Goal: Task Accomplishment & Management: Manage account settings

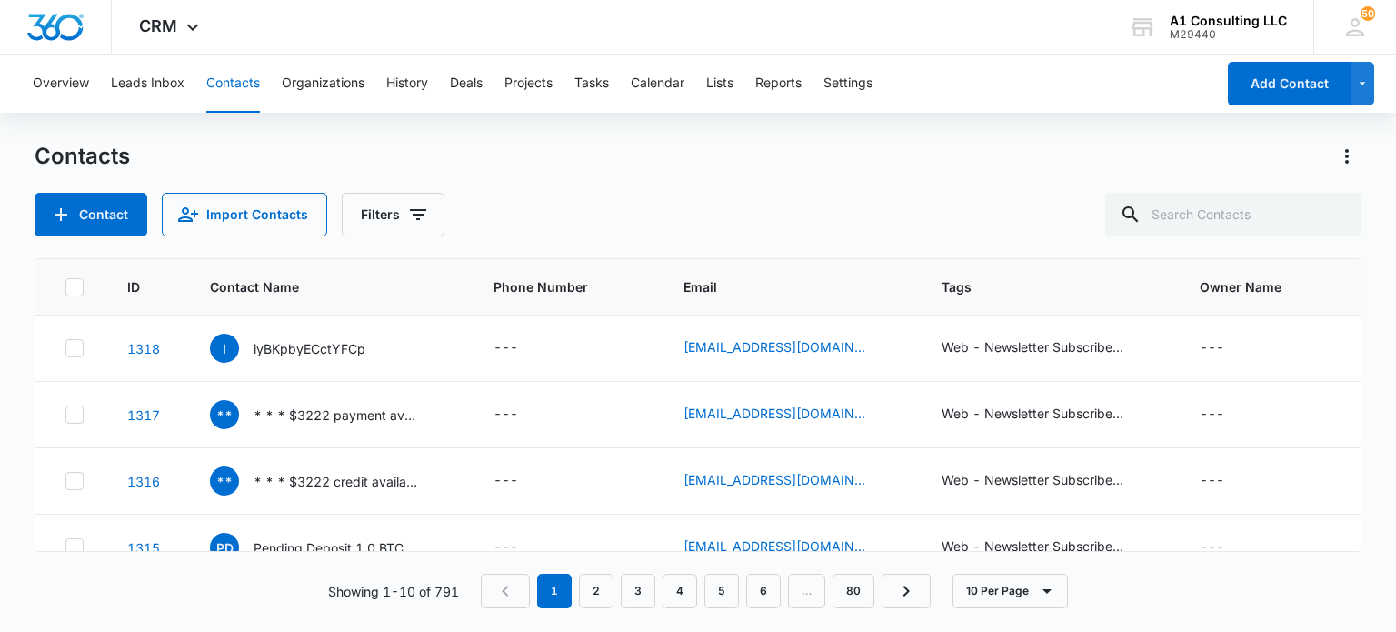
type input "j"
type input "rjg"
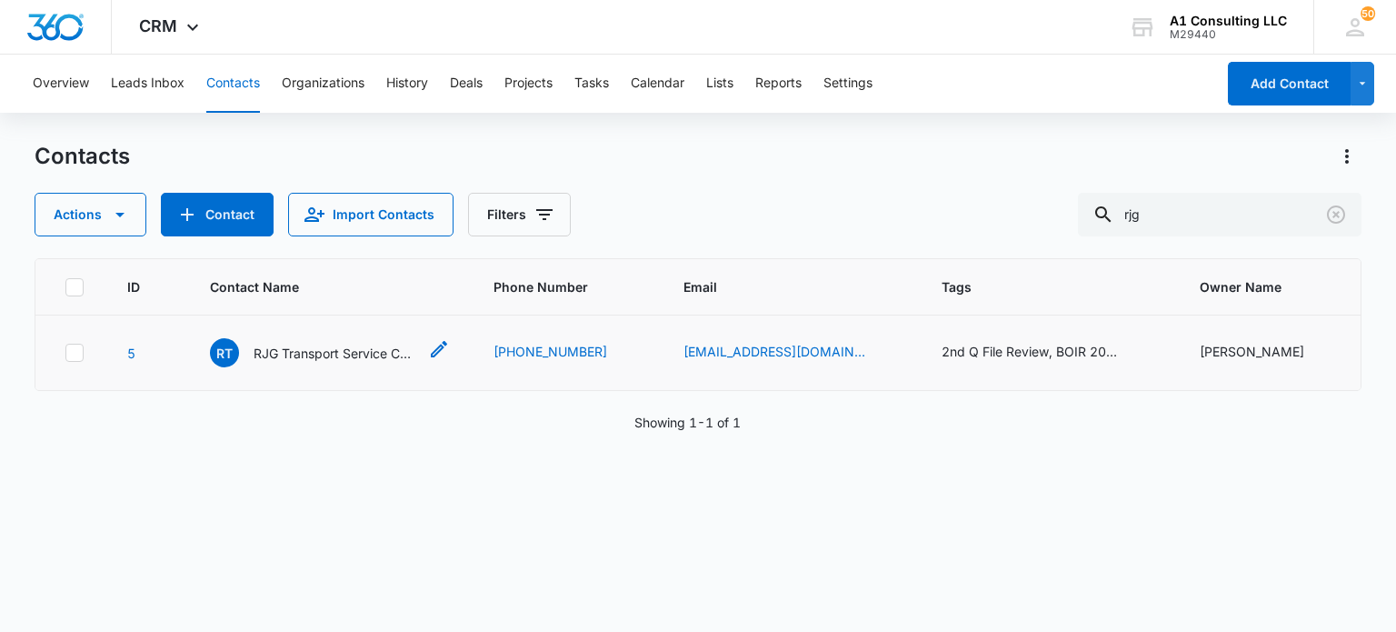
drag, startPoint x: 313, startPoint y: 350, endPoint x: 331, endPoint y: 325, distance: 30.5
click at [315, 349] on p "RJG Transport Service Corp" at bounding box center [336, 353] width 164 height 19
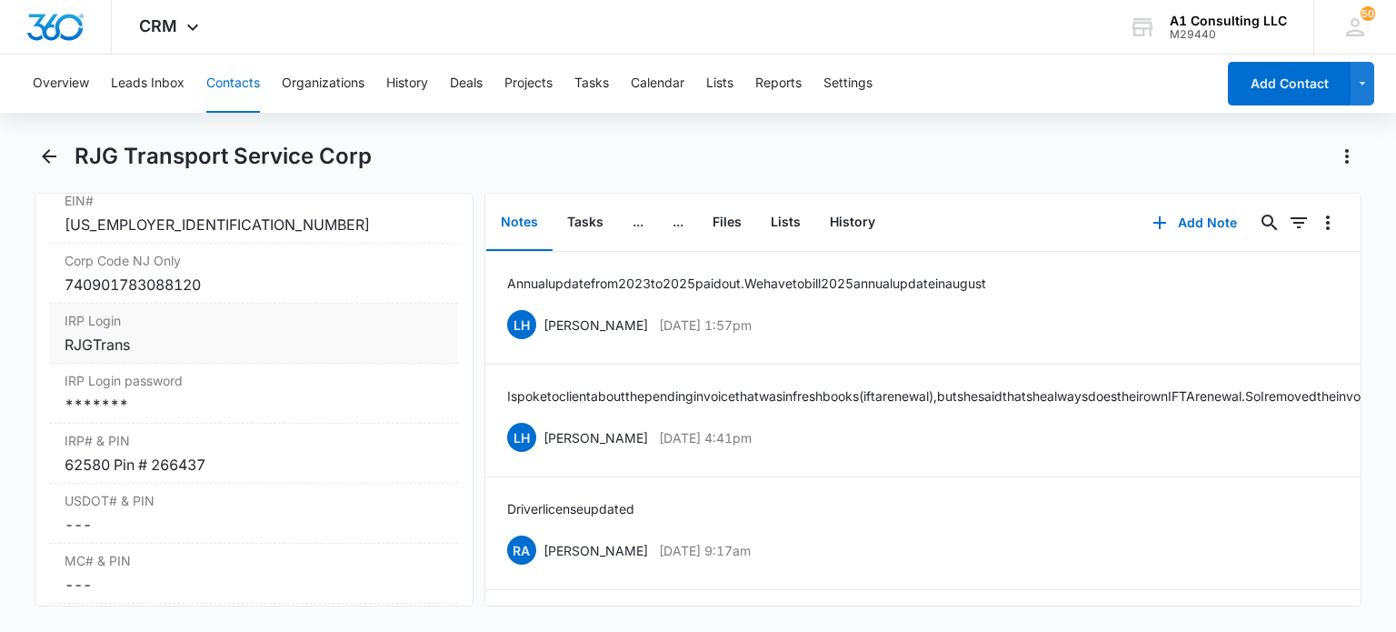
scroll to position [2455, 0]
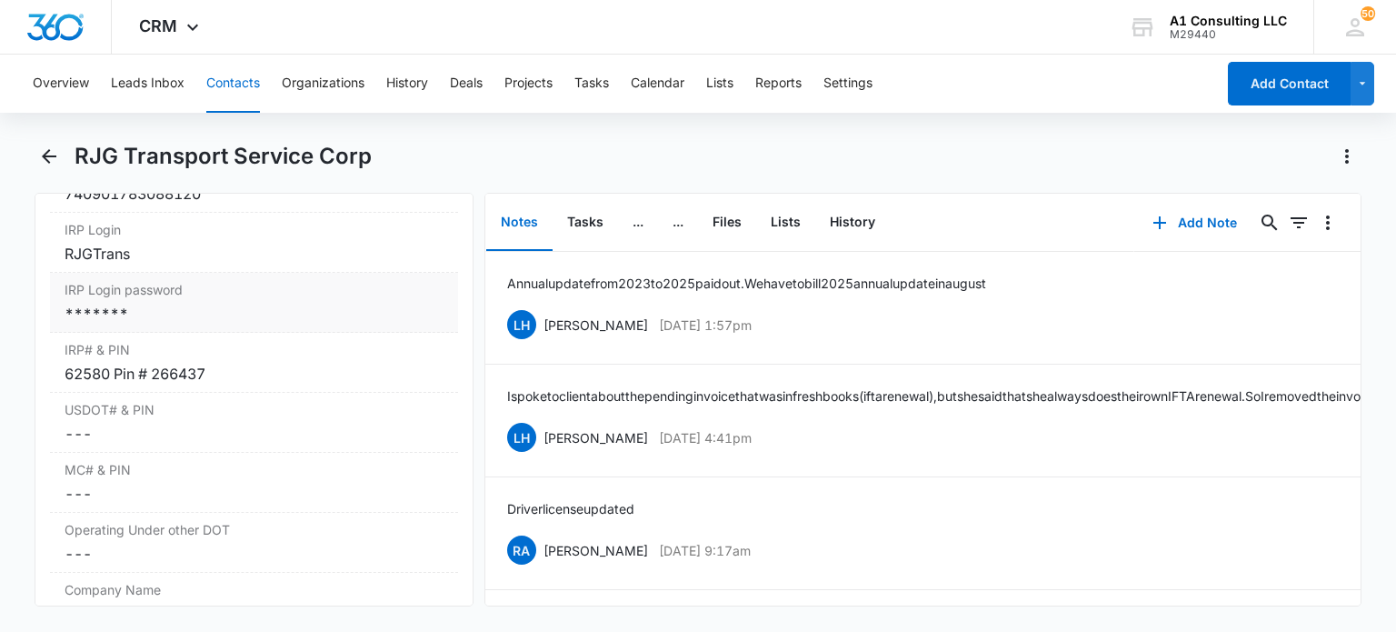
click at [261, 325] on div "*******" at bounding box center [254, 314] width 378 height 22
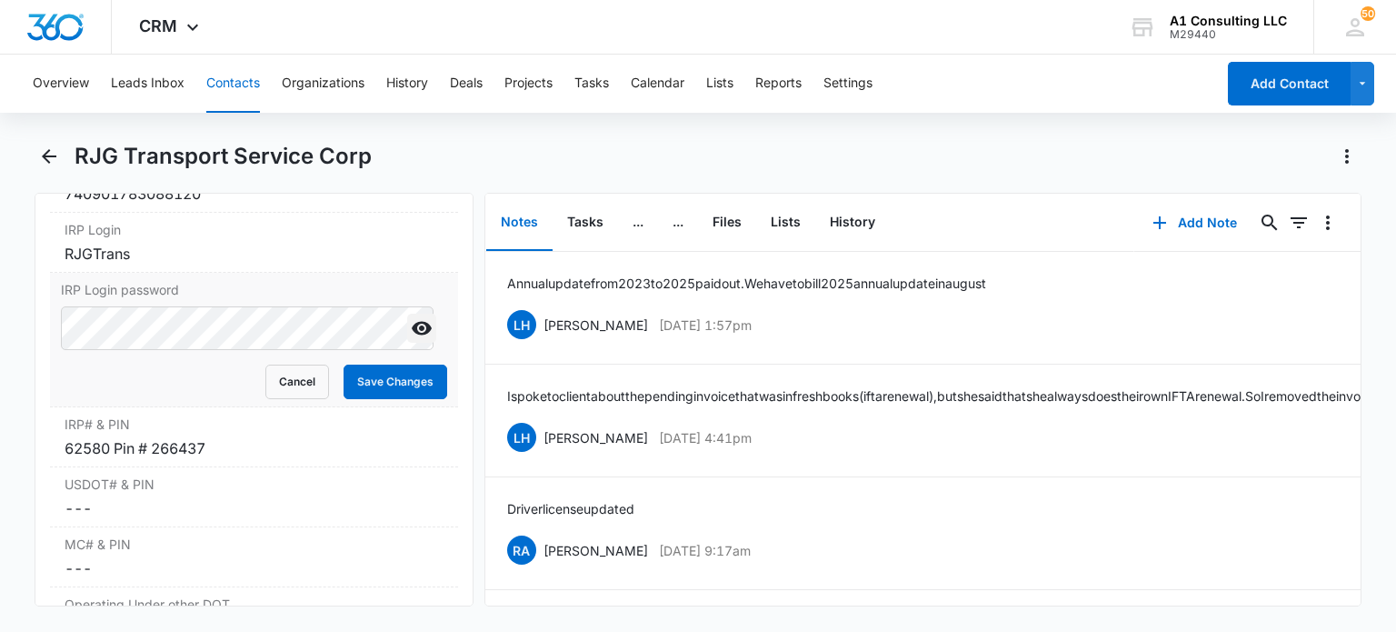
click at [412, 335] on icon "Show" at bounding box center [422, 329] width 20 height 14
click at [375, 399] on button "Save Changes" at bounding box center [396, 382] width 104 height 35
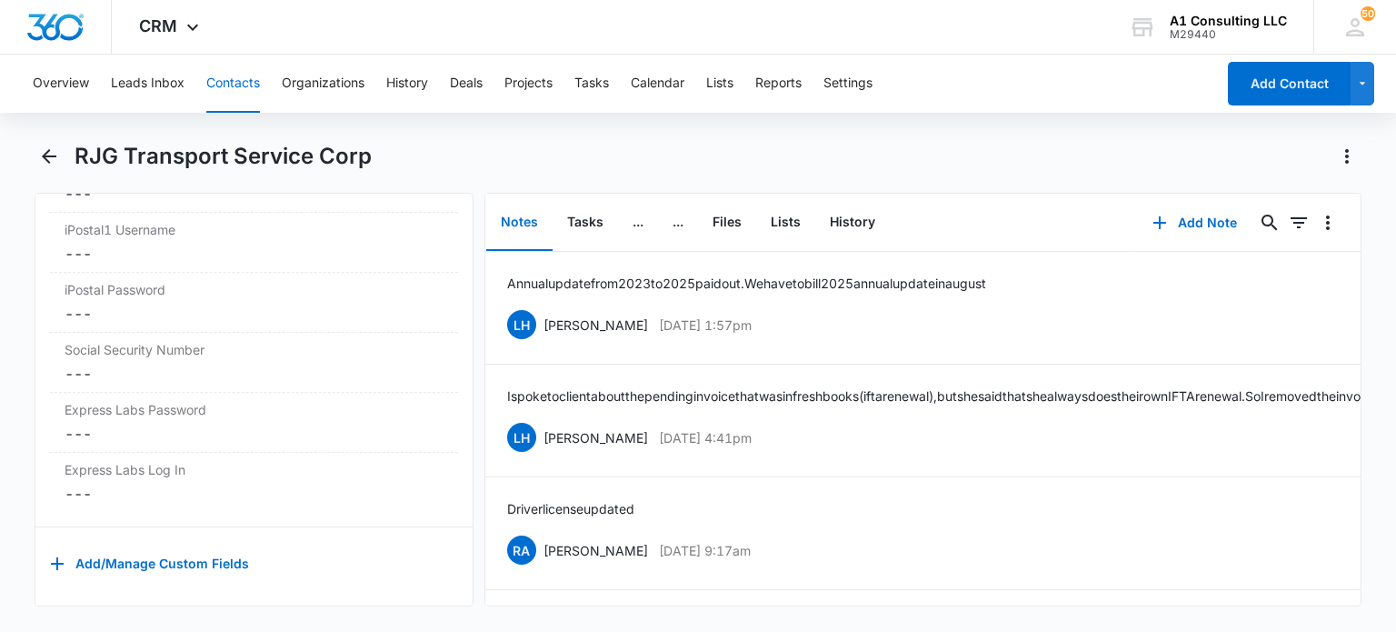
scroll to position [3860, 0]
click at [567, 206] on button "Tasks" at bounding box center [585, 223] width 65 height 56
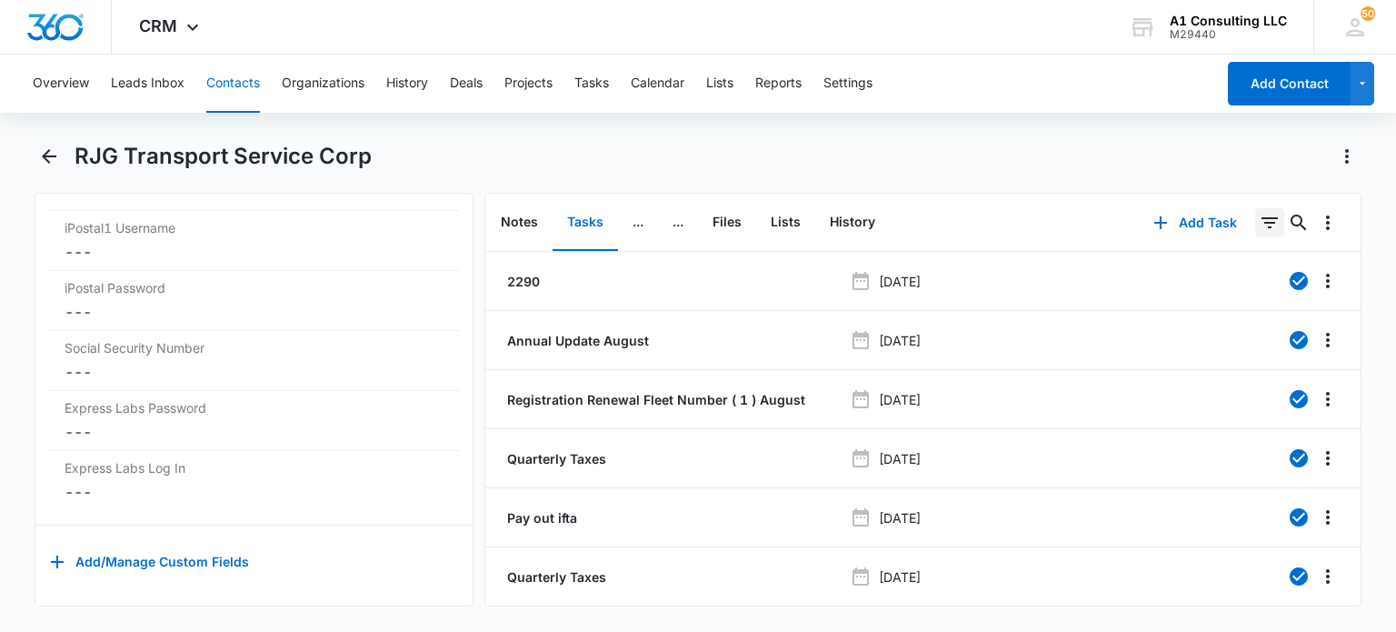
click at [1262, 217] on icon "Filters" at bounding box center [1270, 222] width 16 height 11
click at [1247, 377] on button "Show Task status filters" at bounding box center [1247, 376] width 29 height 29
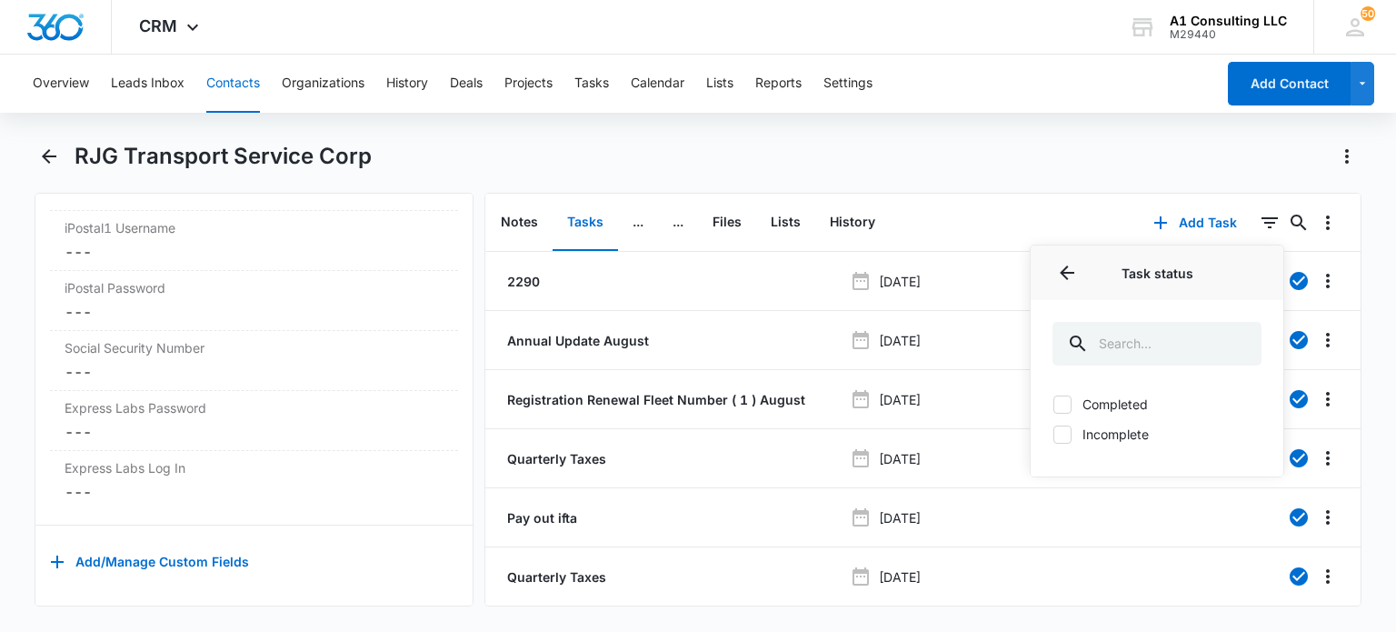
click at [1095, 427] on label "Incomplete" at bounding box center [1157, 434] width 209 height 19
click at [1054, 434] on input "Incomplete" at bounding box center [1053, 434] width 1 height 1
checkbox input "true"
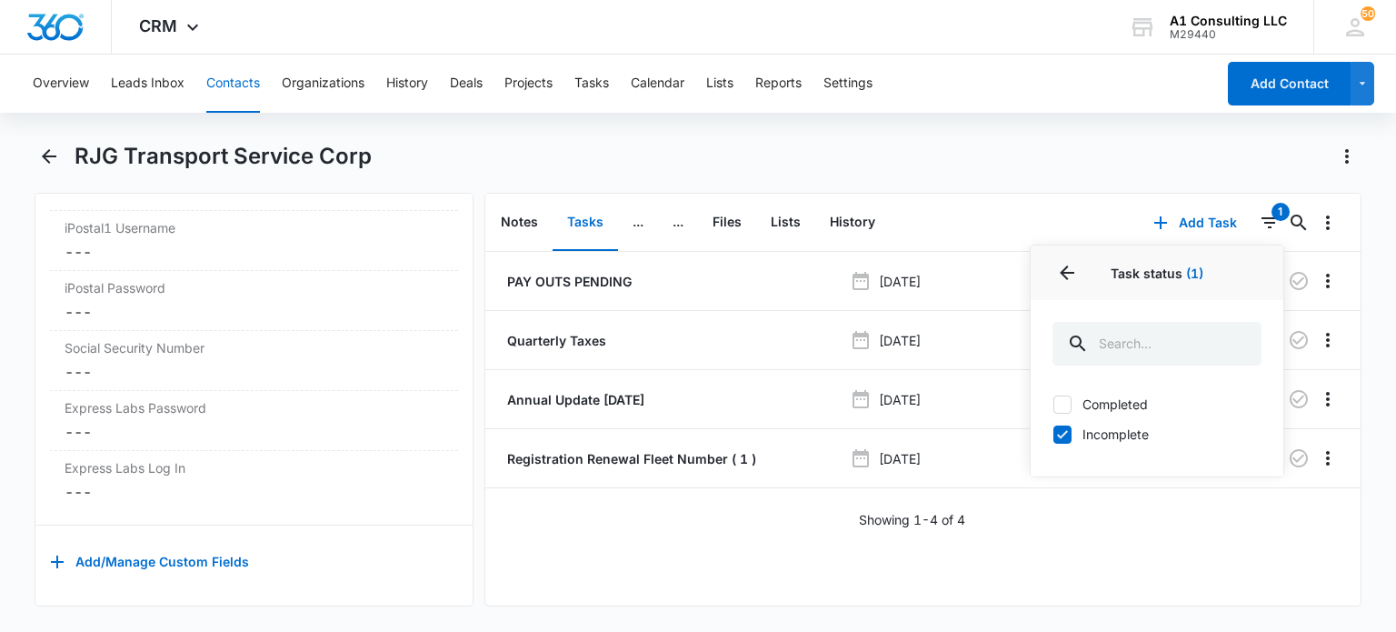
click at [967, 176] on div "RJG Transport Service Corp" at bounding box center [698, 167] width 1326 height 51
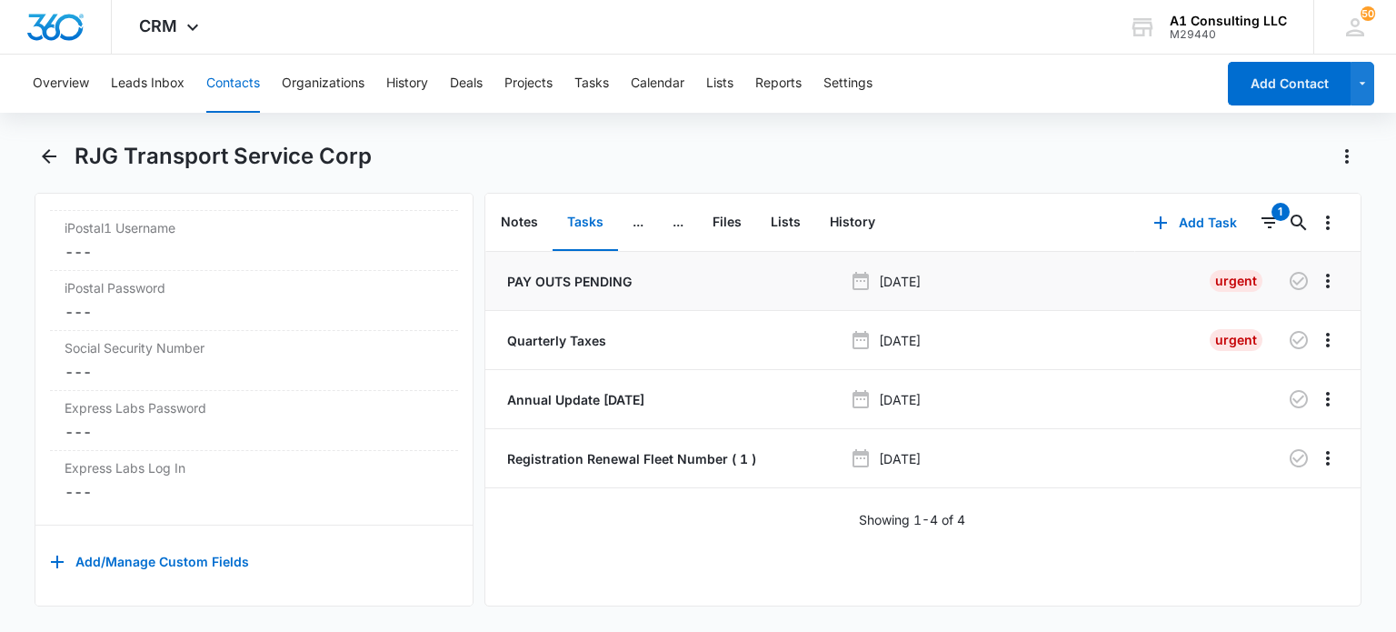
click at [608, 275] on p "PAY OUTS PENDING" at bounding box center [568, 281] width 128 height 19
click at [587, 343] on p "Quarterly Taxes" at bounding box center [555, 340] width 103 height 19
click at [604, 395] on p "Annual Update AUGUST 2018" at bounding box center [574, 399] width 141 height 19
click at [627, 465] on p "Registration Renewal Fleet Number ( 1 )" at bounding box center [630, 458] width 253 height 19
drag, startPoint x: 229, startPoint y: 92, endPoint x: 302, endPoint y: 116, distance: 76.8
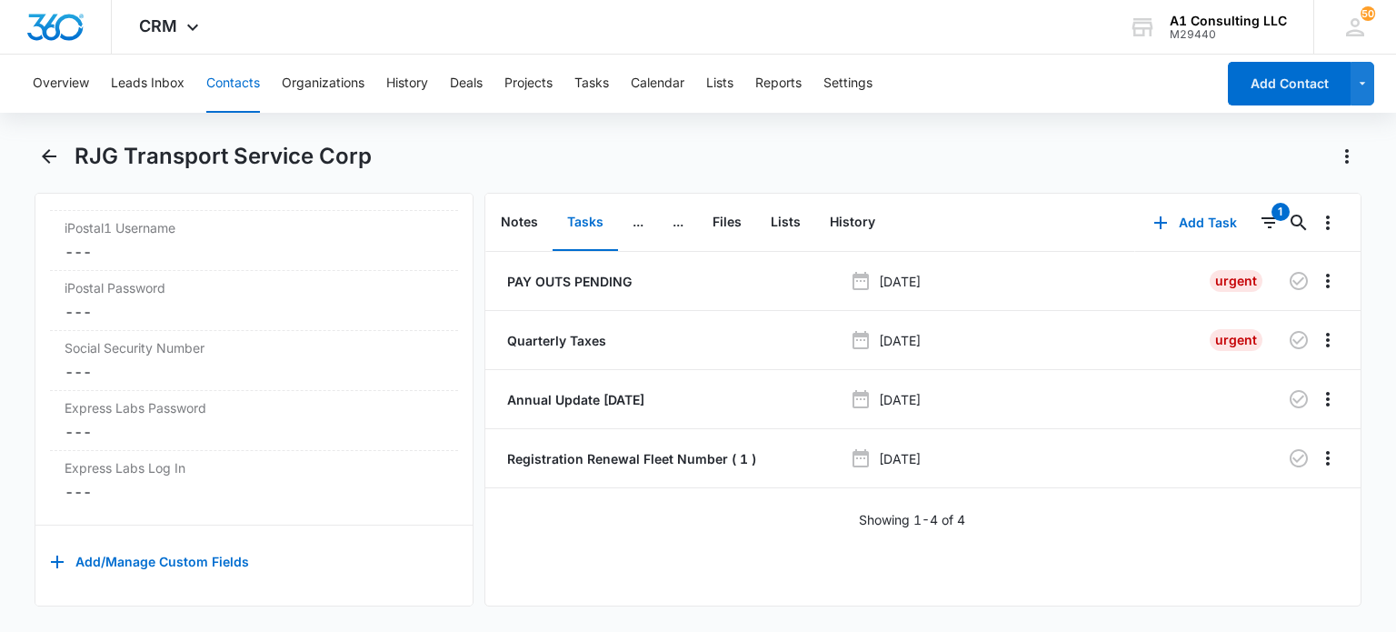
click at [231, 92] on button "Contacts" at bounding box center [233, 84] width 54 height 58
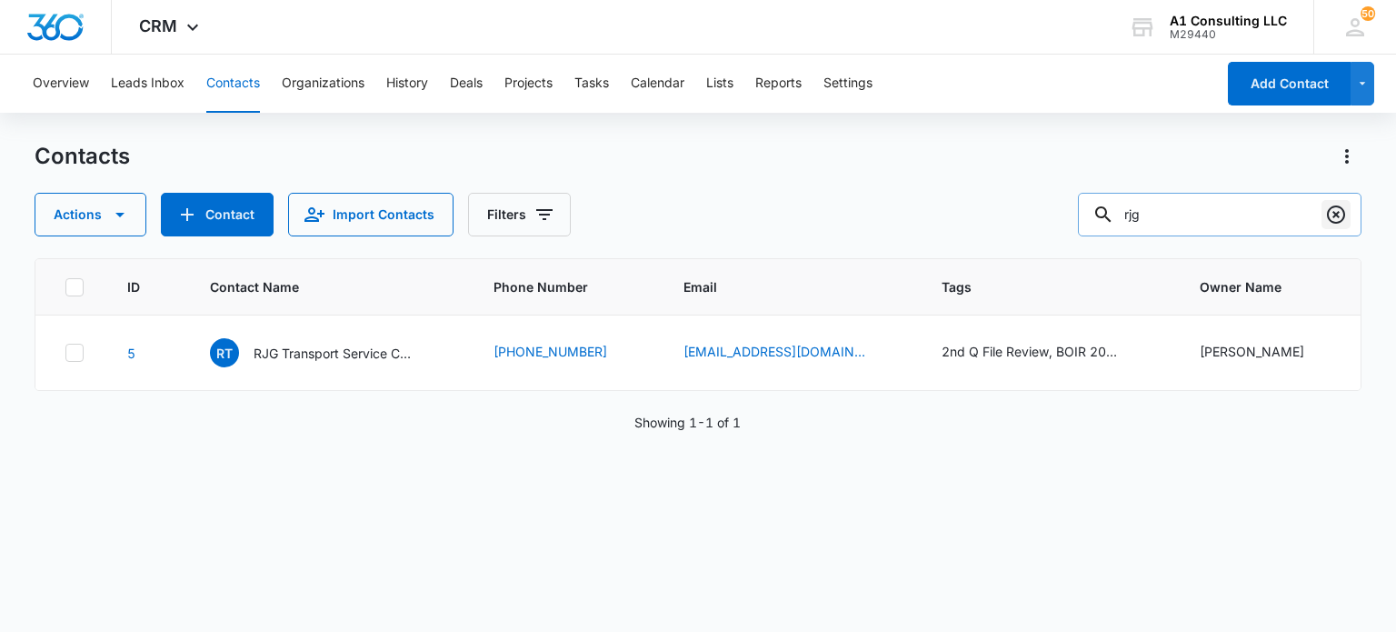
click at [1345, 218] on icon "Clear" at bounding box center [1336, 215] width 22 height 22
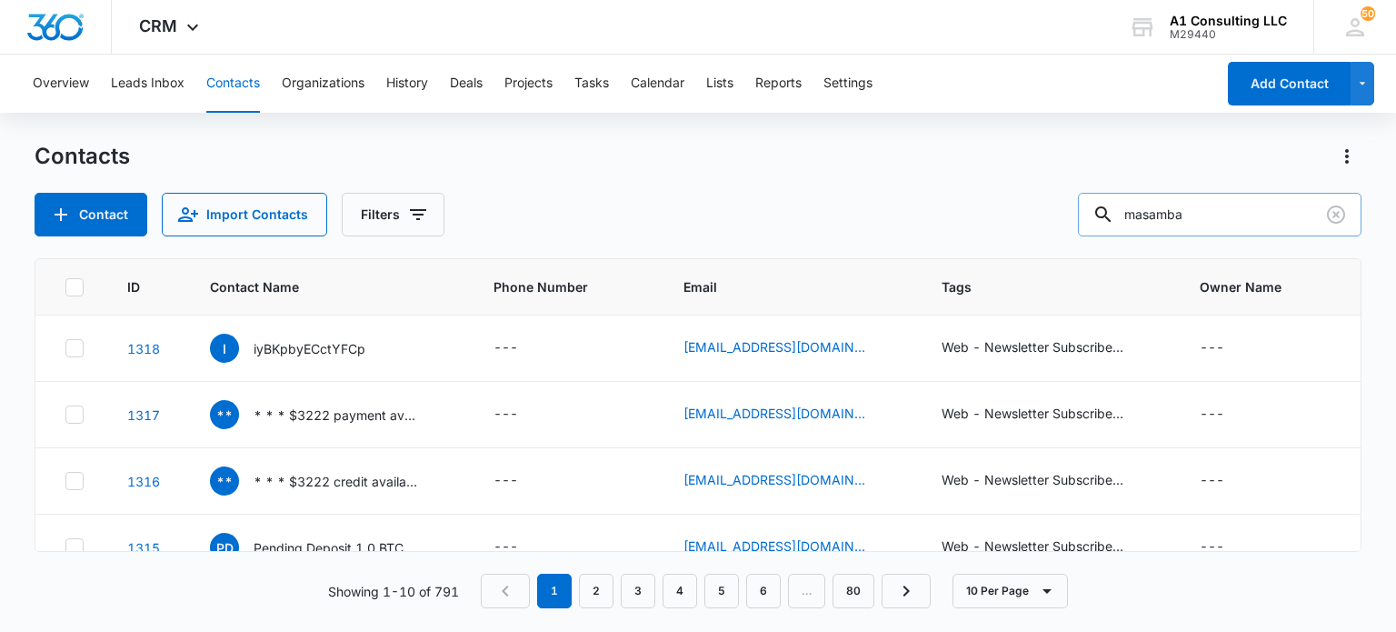
type input "masamba"
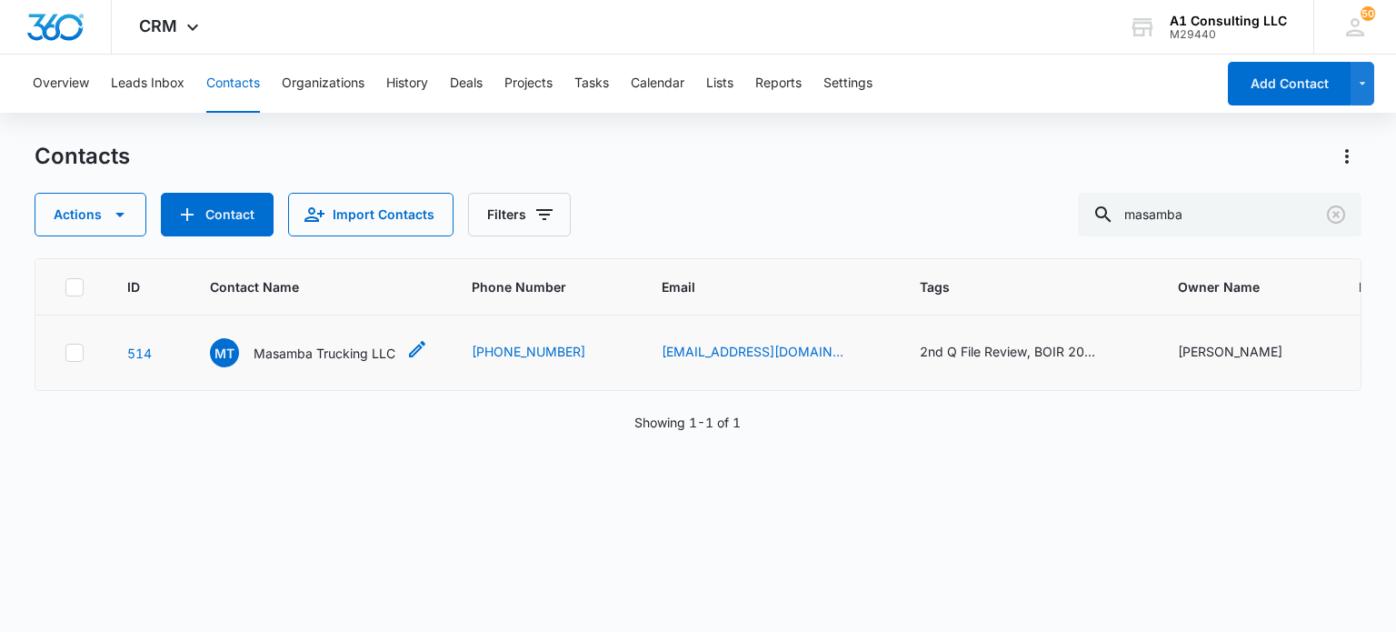
click at [305, 340] on div "MT Masamba Trucking LLC" at bounding box center [302, 352] width 185 height 29
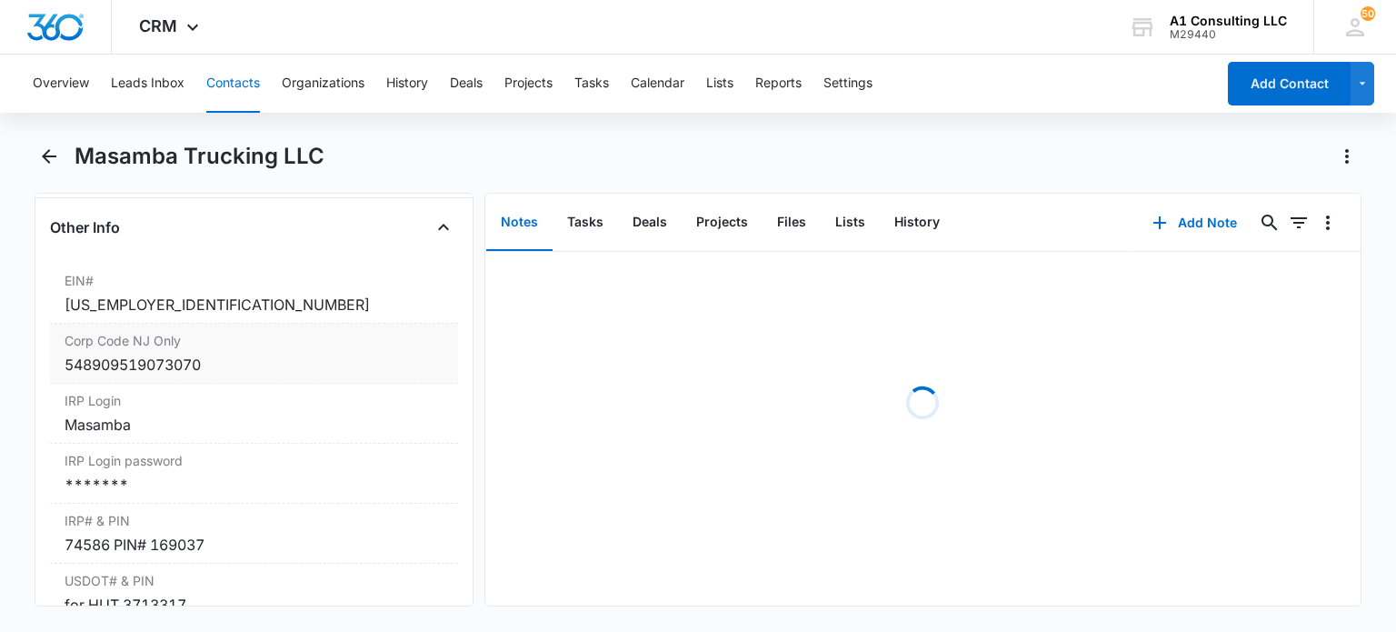
scroll to position [2455, 0]
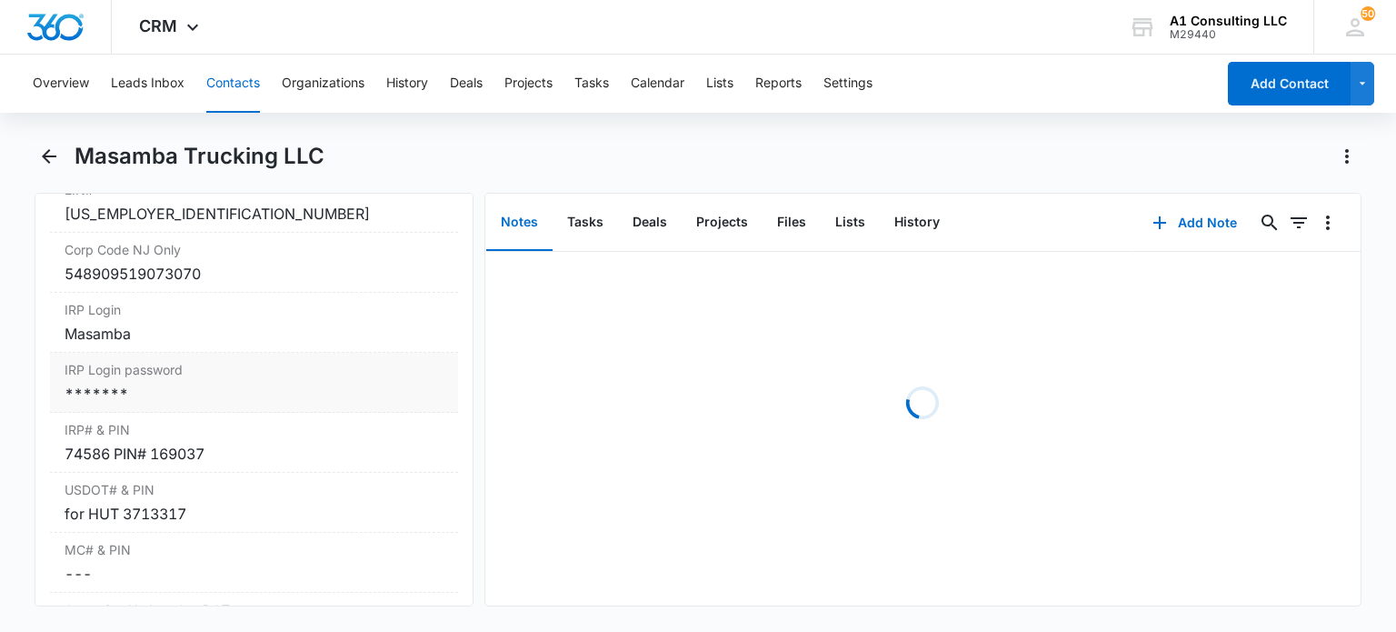
click at [157, 379] on label "IRP Login password" at bounding box center [254, 369] width 378 height 19
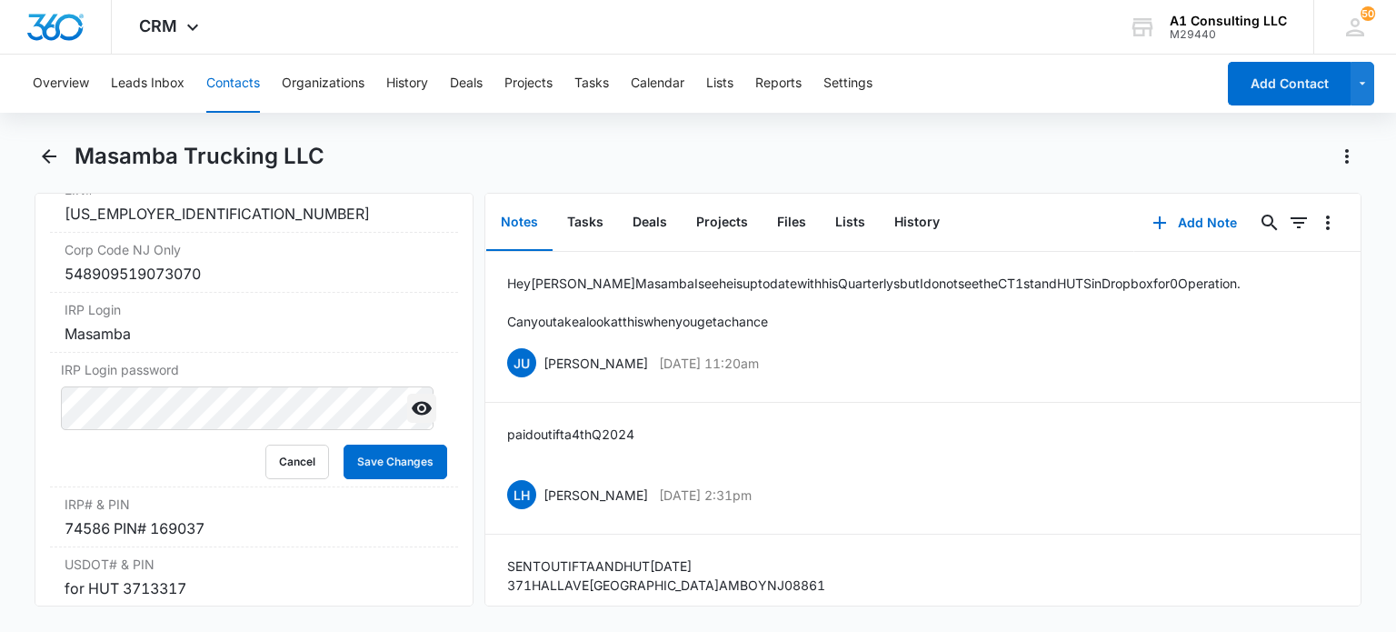
click at [415, 415] on icon "Show" at bounding box center [422, 409] width 20 height 14
click at [295, 479] on button "Cancel" at bounding box center [297, 462] width 64 height 35
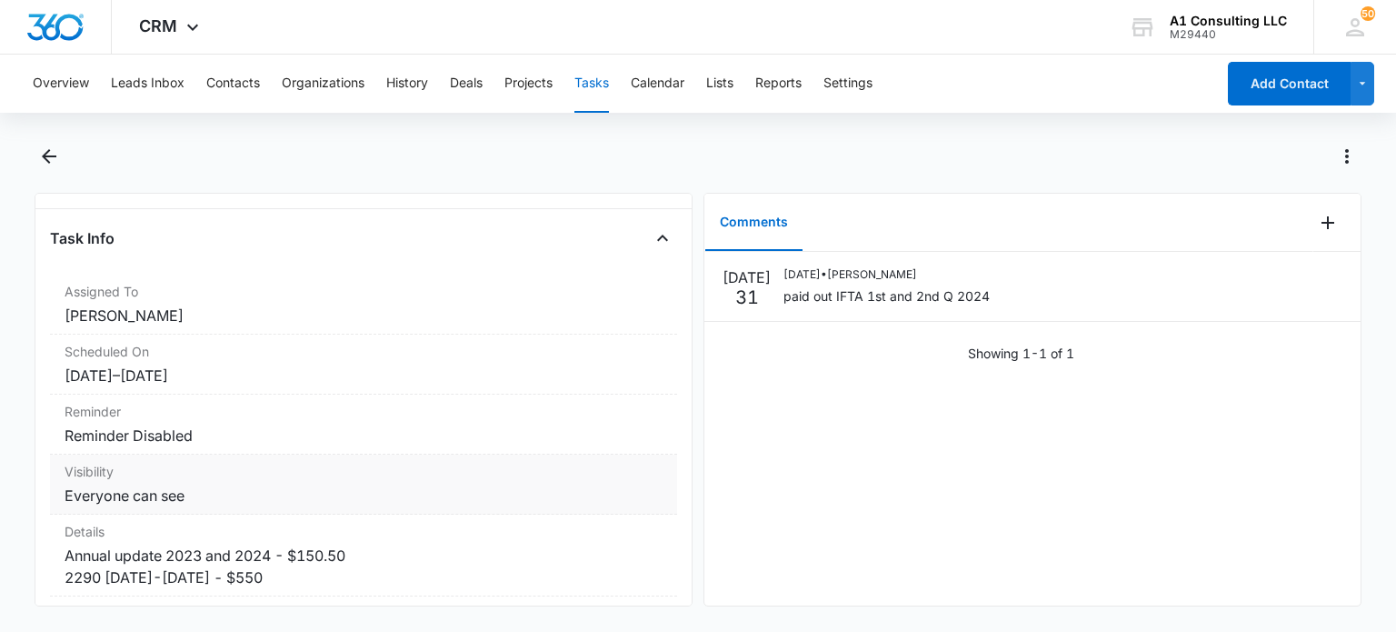
scroll to position [182, 0]
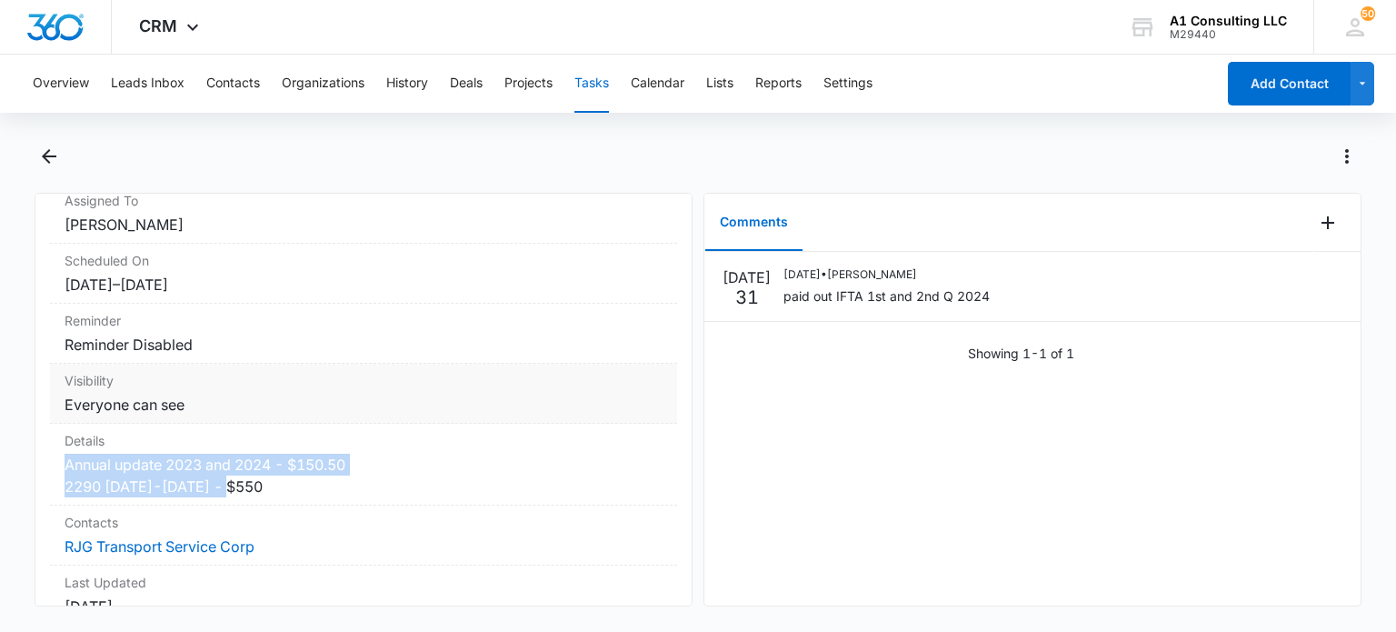
drag, startPoint x: 249, startPoint y: 487, endPoint x: 159, endPoint y: 397, distance: 127.3
click at [68, 467] on dd "Annual update 2023 and 2024 - $150.50 2290 2023-2024 - $550" at bounding box center [364, 476] width 598 height 44
copy dd "Annual update 2023 and 2024 - $150.50 2290 2023-2024 - $550"
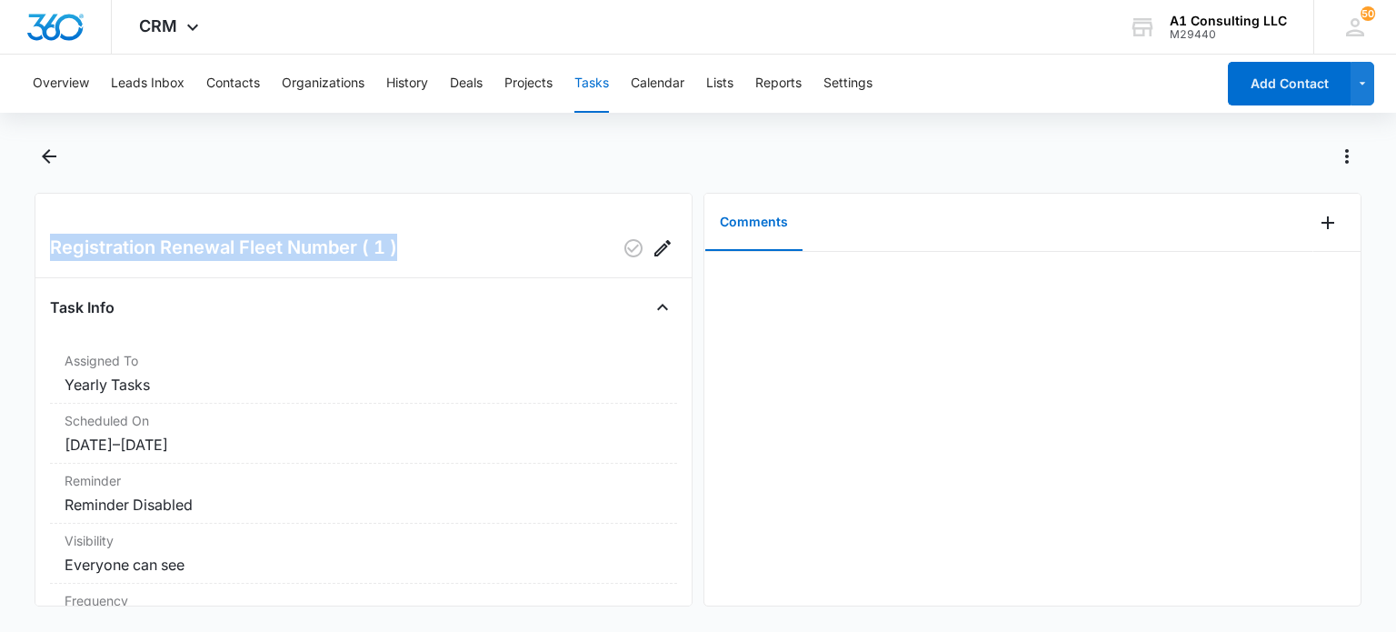
drag, startPoint x: 440, startPoint y: 238, endPoint x: 7, endPoint y: 241, distance: 432.7
click at [7, 241] on main "Registration Renewal Fleet Number ( 1 ) Task Info Assigned To Yearly Tasks Sche…" at bounding box center [698, 385] width 1396 height 486
copy h2 "Registration Renewal Fleet Number ( 1 )"
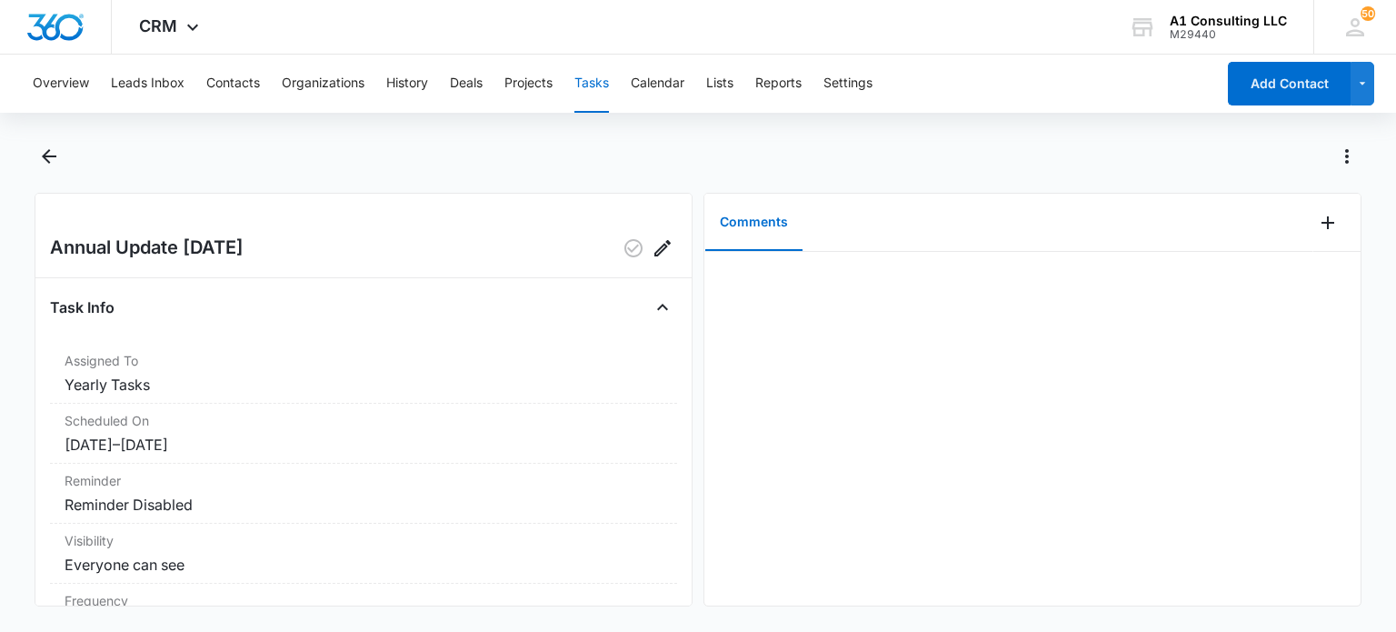
drag, startPoint x: 320, startPoint y: 249, endPoint x: 26, endPoint y: 249, distance: 293.6
click at [26, 249] on main "Annual Update AUGUST 2018 Task Info Assigned To Yearly Tasks Scheduled On 8/1/2…" at bounding box center [698, 385] width 1396 height 486
copy h2 "Annual Update AUGUST 2018"
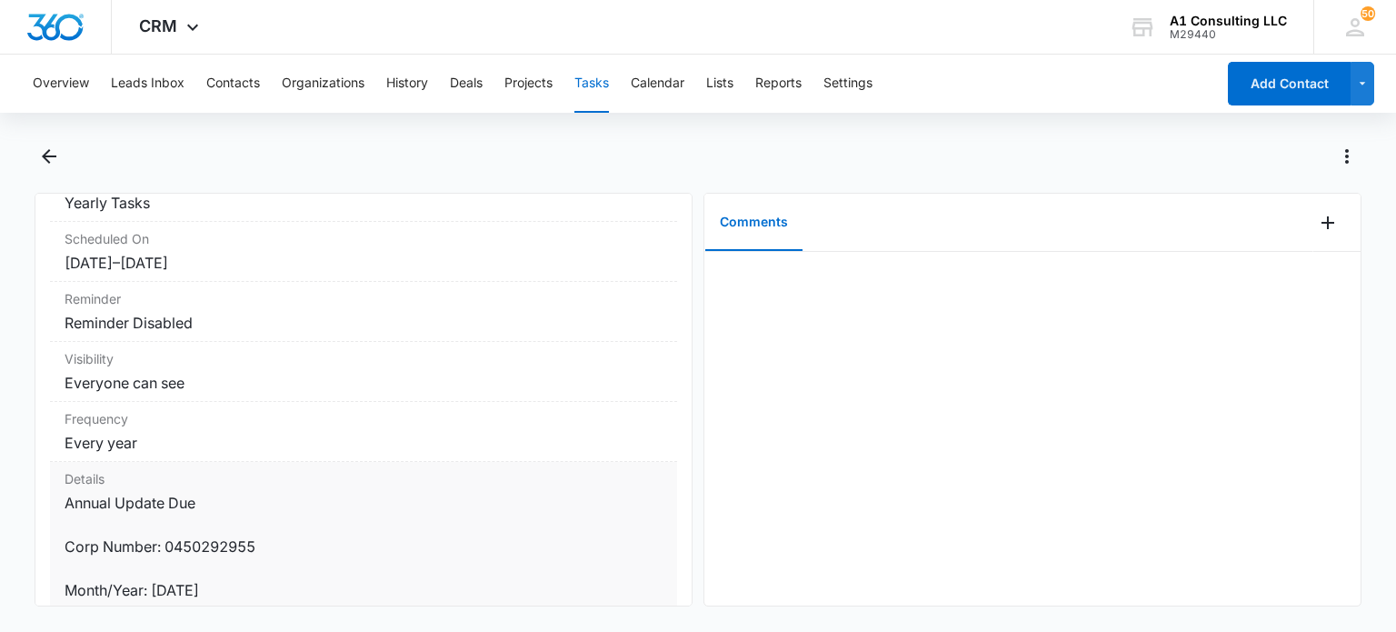
scroll to position [364, 0]
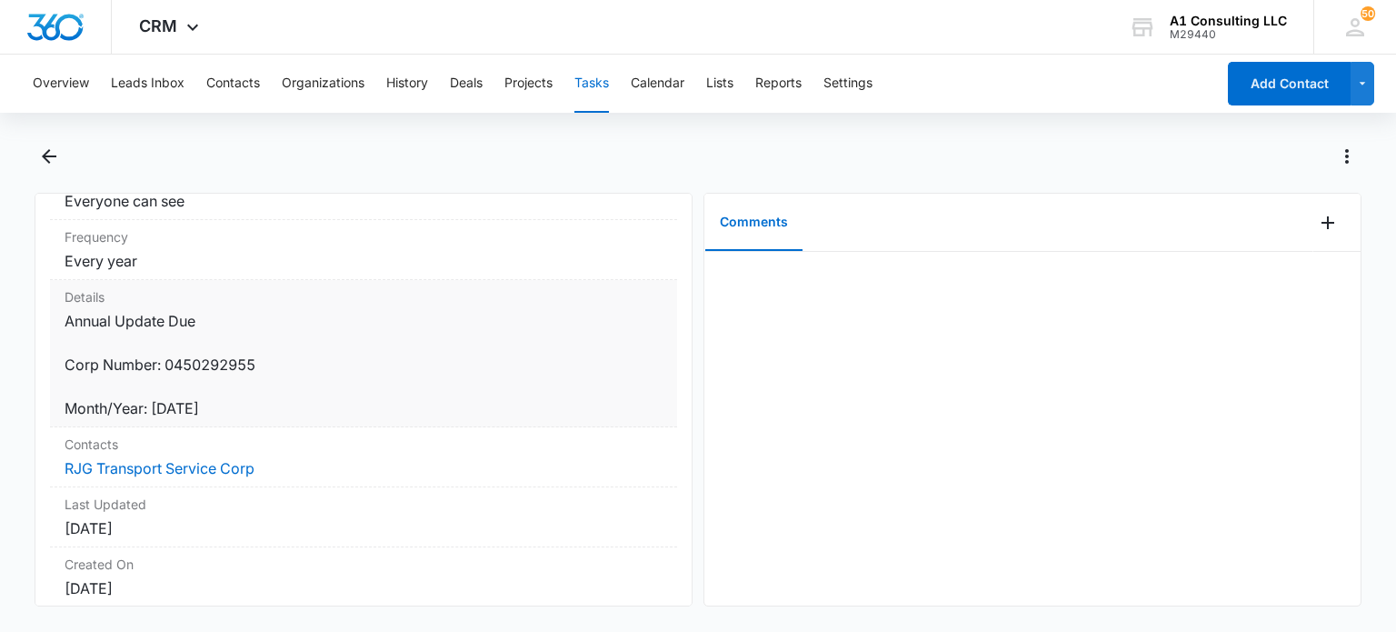
drag, startPoint x: 262, startPoint y: 411, endPoint x: 59, endPoint y: 317, distance: 223.3
click at [59, 317] on div "Details Annual Update Due Corp Number: 0450292955 Month/Year: AUGUST 2018" at bounding box center [363, 353] width 627 height 147
copy dd "Annual Update Due Corp Number: 0450292955 Month/Year: AUGUST 2018"
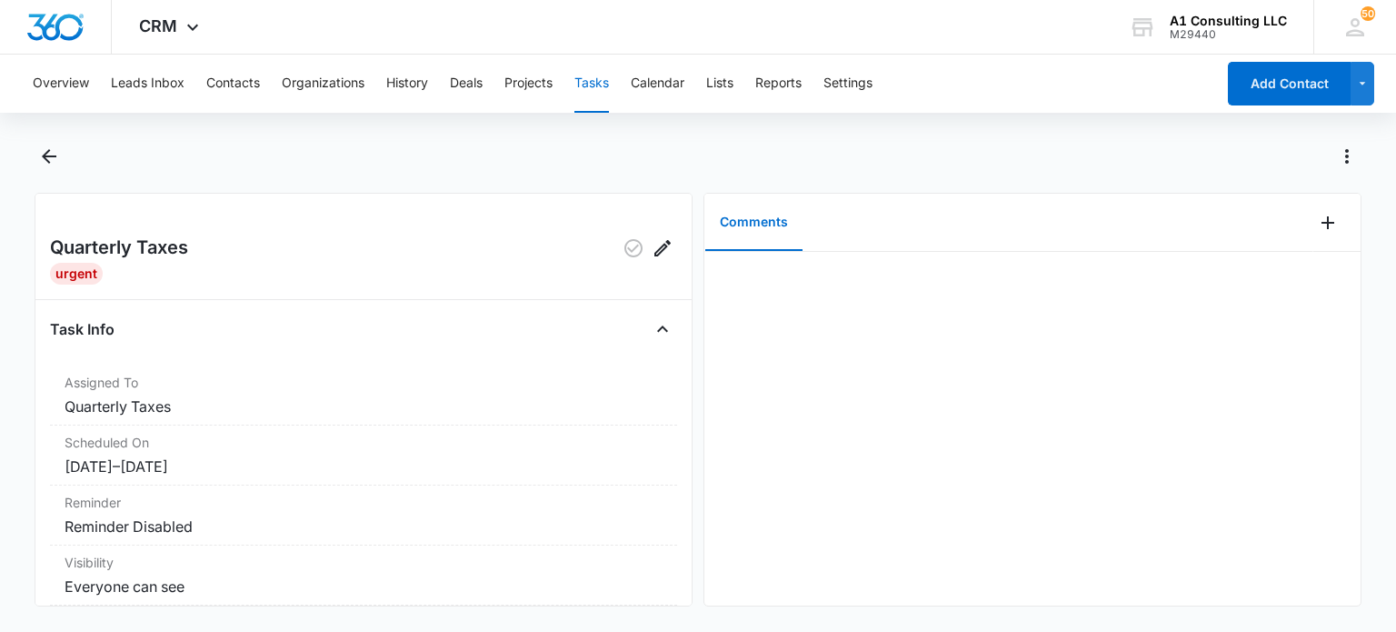
scroll to position [91, 0]
